Goal: Information Seeking & Learning: Learn about a topic

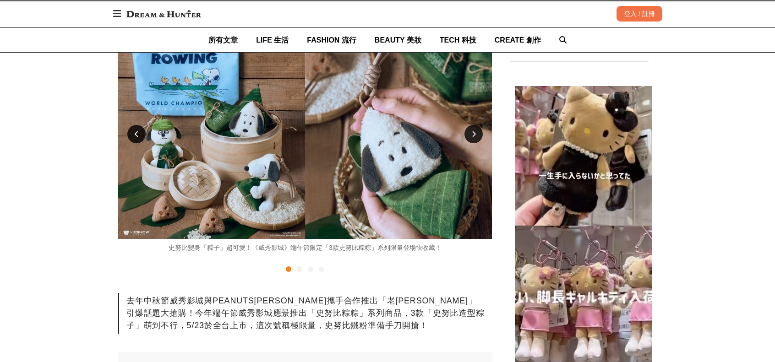
scroll to position [183, 0]
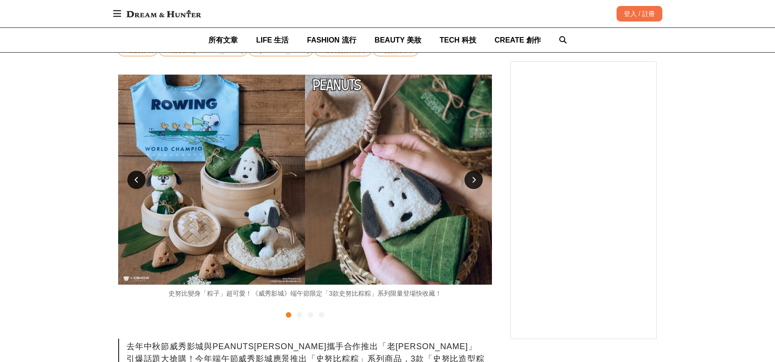
click at [477, 177] on div at bounding box center [473, 180] width 18 height 18
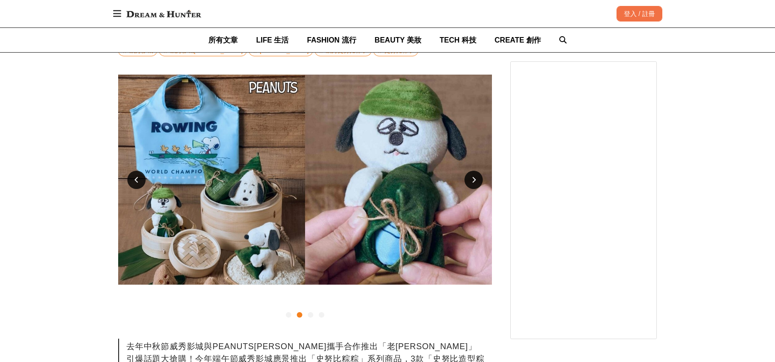
click at [477, 177] on div at bounding box center [473, 180] width 18 height 18
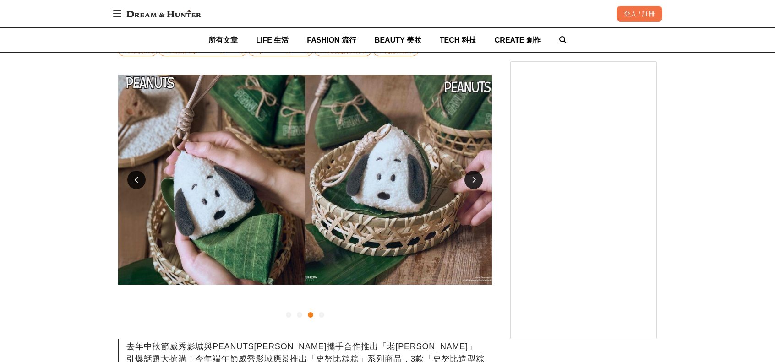
click at [477, 179] on div at bounding box center [473, 180] width 18 height 18
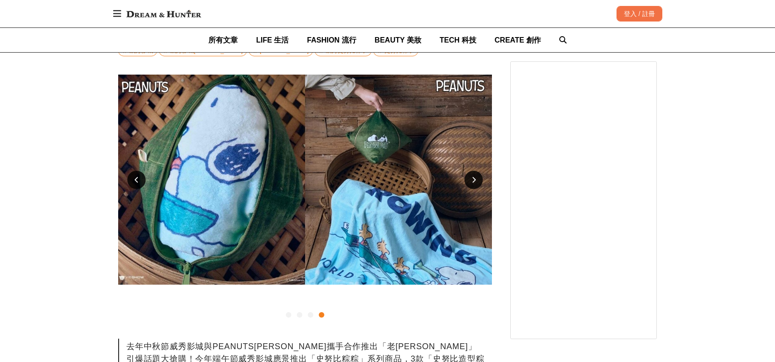
click at [473, 178] on icon at bounding box center [474, 180] width 4 height 6
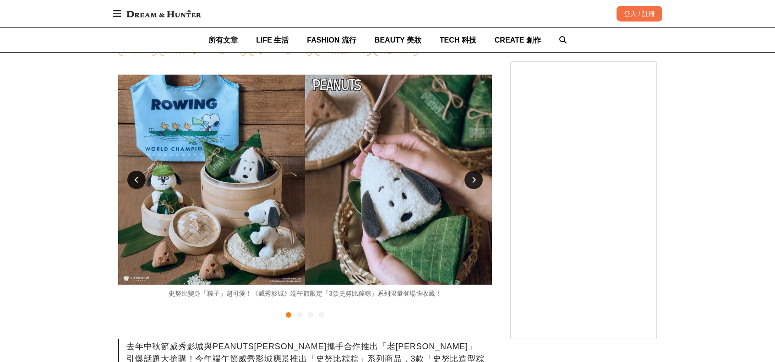
click at [473, 178] on icon at bounding box center [474, 180] width 4 height 6
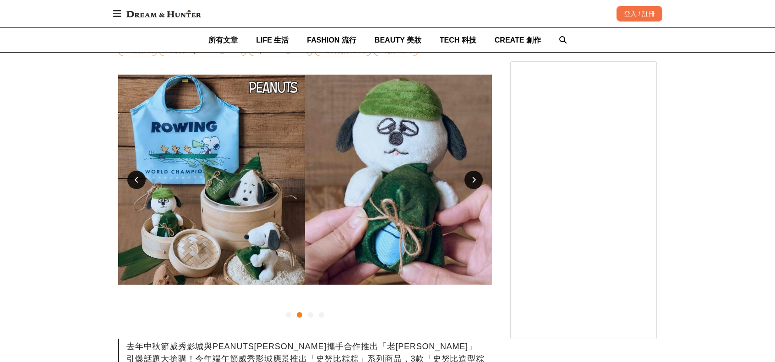
click at [473, 178] on icon at bounding box center [474, 180] width 4 height 6
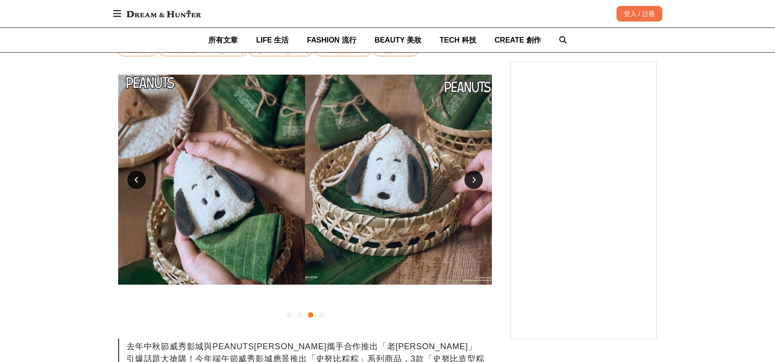
click at [473, 178] on icon at bounding box center [474, 180] width 4 height 6
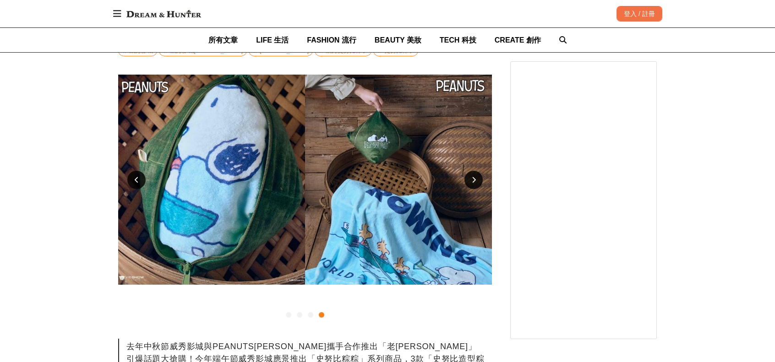
click at [473, 178] on icon at bounding box center [474, 180] width 4 height 6
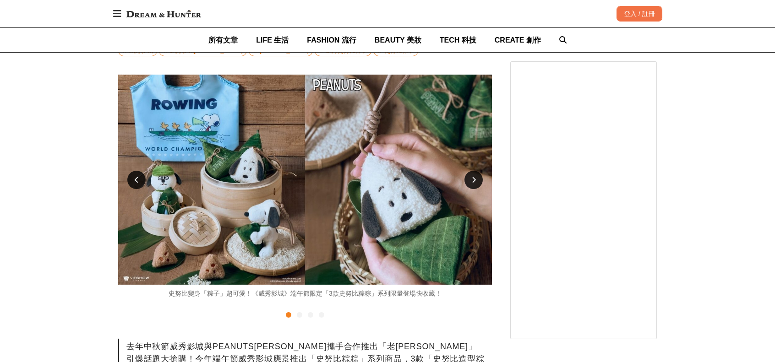
click at [473, 178] on icon at bounding box center [474, 180] width 4 height 6
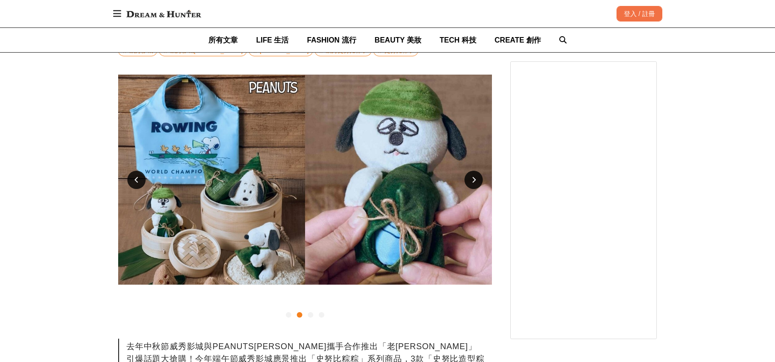
click at [139, 183] on div at bounding box center [136, 180] width 18 height 18
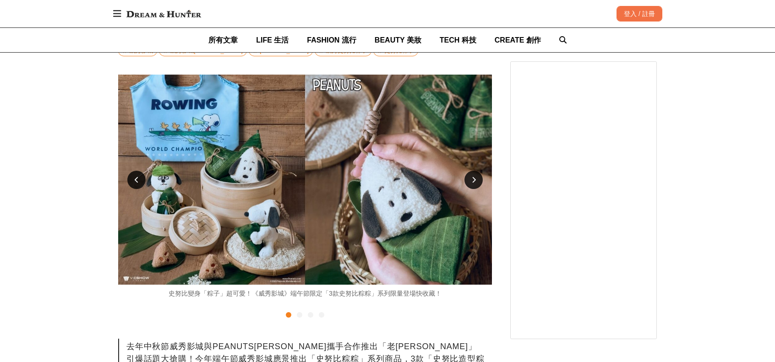
click at [472, 179] on icon at bounding box center [474, 180] width 4 height 6
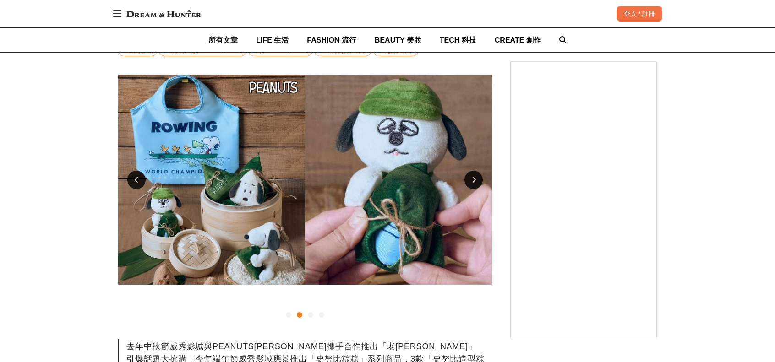
click at [472, 179] on icon at bounding box center [474, 180] width 4 height 6
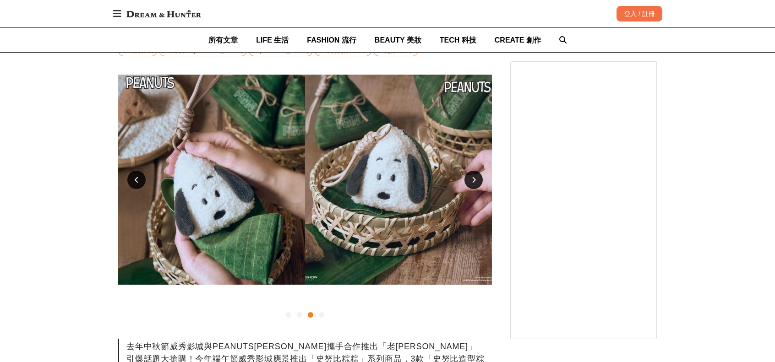
click at [478, 181] on div at bounding box center [473, 180] width 18 height 18
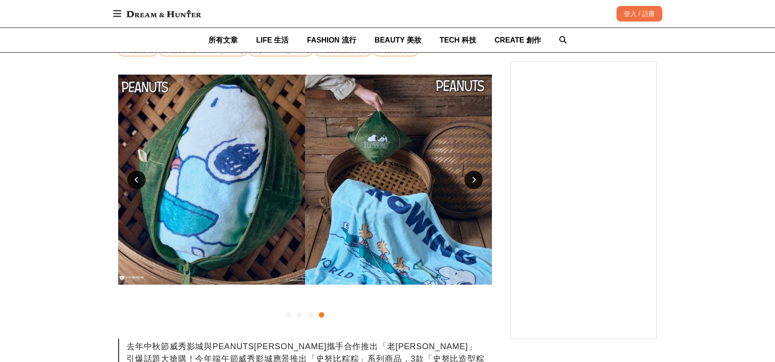
click at [133, 182] on div at bounding box center [136, 180] width 18 height 18
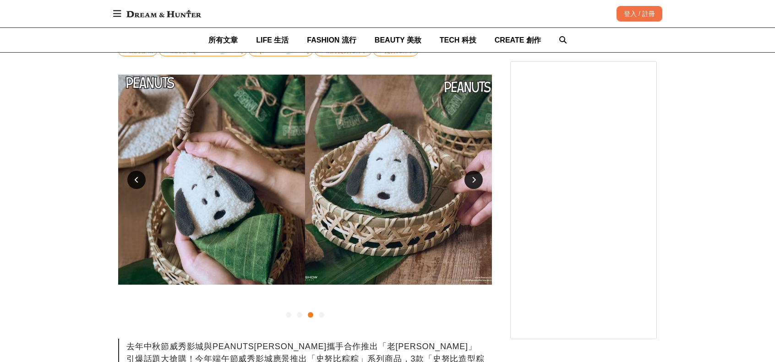
click at [475, 184] on div at bounding box center [473, 180] width 18 height 18
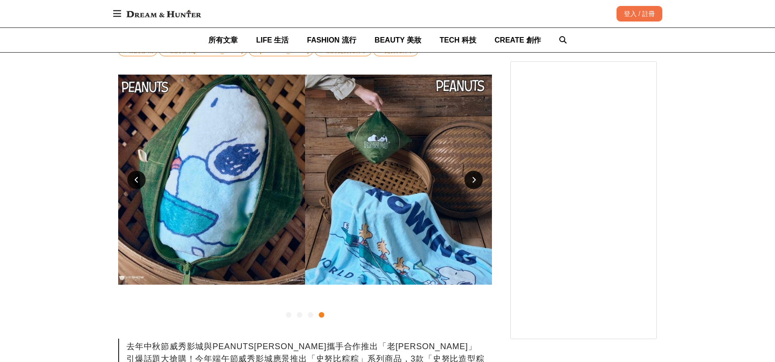
click at [141, 184] on div at bounding box center [136, 180] width 18 height 18
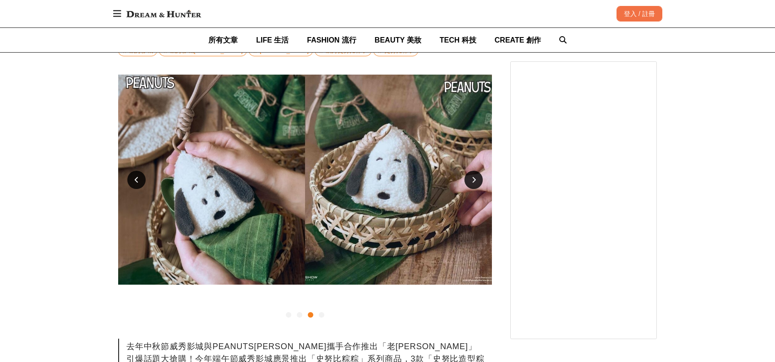
drag, startPoint x: 474, startPoint y: 180, endPoint x: 310, endPoint y: 198, distance: 164.9
click at [474, 180] on icon at bounding box center [474, 180] width 4 height 6
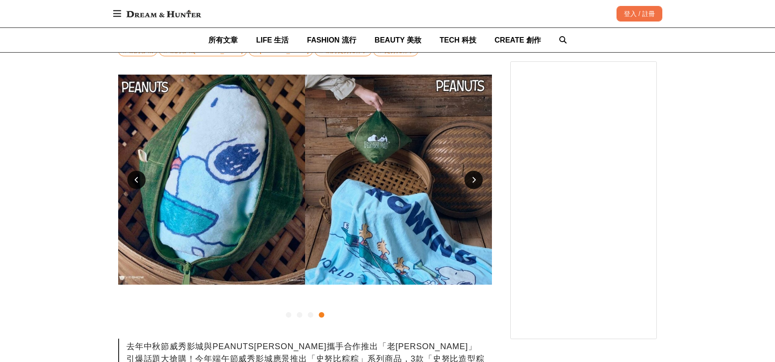
click at [143, 179] on div at bounding box center [136, 180] width 18 height 18
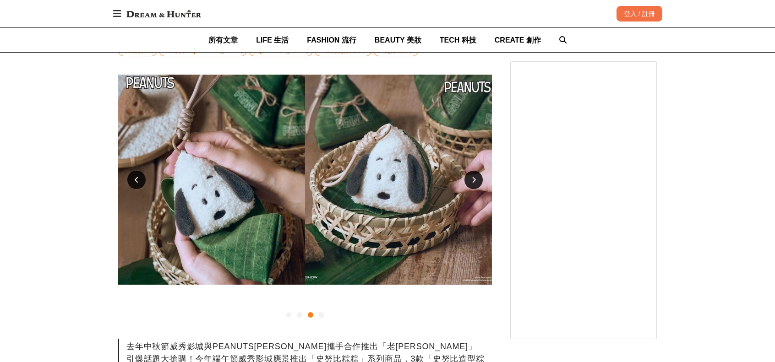
click at [139, 185] on div at bounding box center [136, 180] width 18 height 18
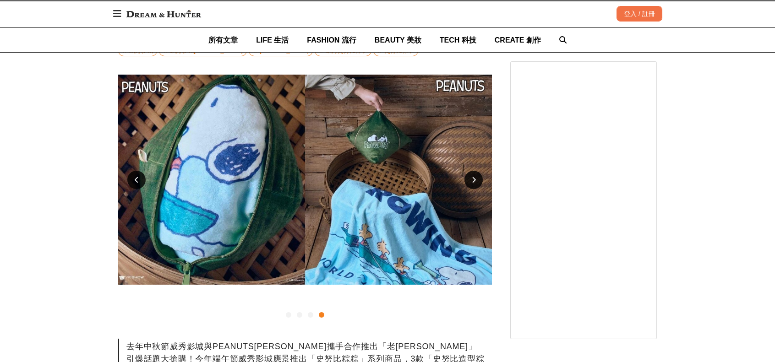
click at [131, 178] on div at bounding box center [136, 180] width 18 height 18
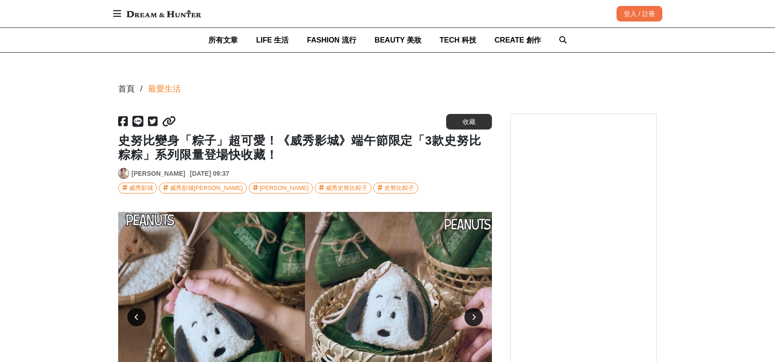
scroll to position [0, 0]
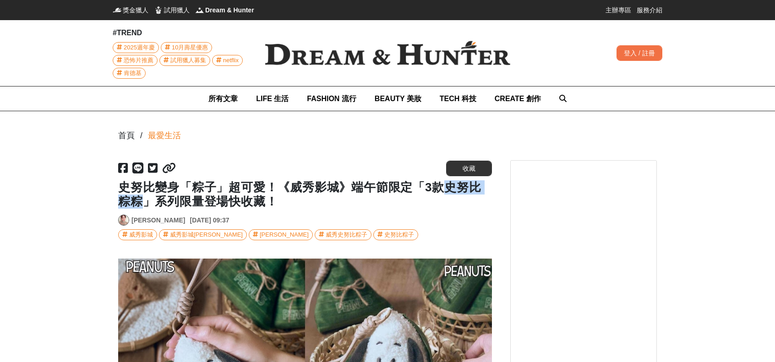
drag, startPoint x: 449, startPoint y: 186, endPoint x: 138, endPoint y: 209, distance: 312.2
click at [138, 209] on h1 "史努比變身「粽子」超可愛！《威秀影城》端午節限定「3款史努比粽粽」系列限量登場快收藏！" at bounding box center [305, 194] width 374 height 28
copy h1 "史努比粽粽"
